Goal: Task Accomplishment & Management: Complete application form

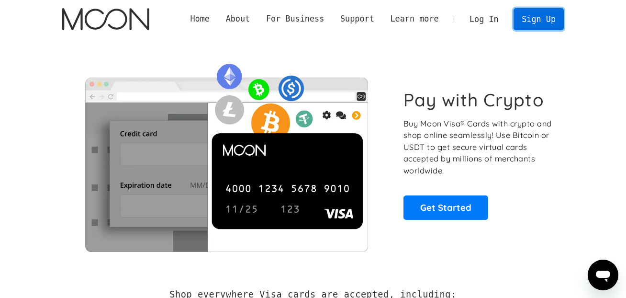
click at [533, 26] on link "Sign Up" at bounding box center [539, 19] width 50 height 22
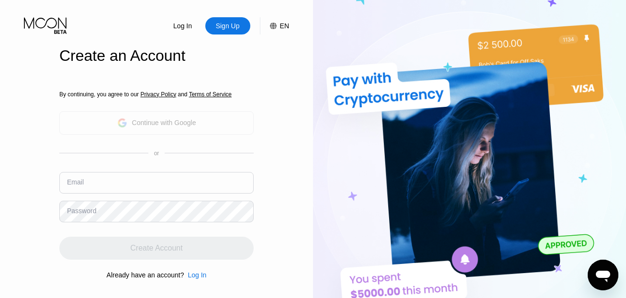
click at [191, 122] on div "Continue with Google" at bounding box center [164, 123] width 64 height 8
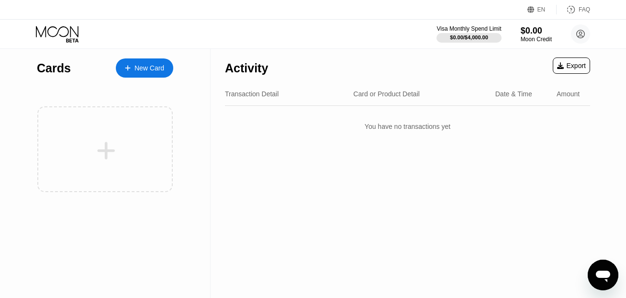
click at [155, 67] on div "New Card" at bounding box center [150, 68] width 30 height 8
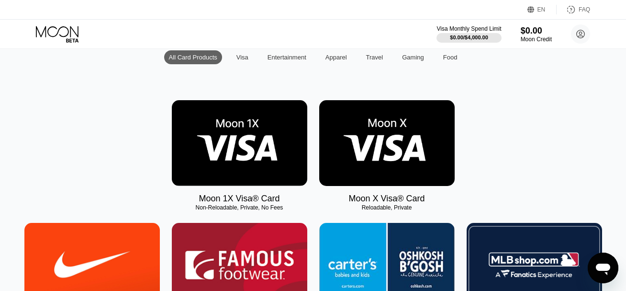
scroll to position [158, 0]
